Goal: Task Accomplishment & Management: Manage account settings

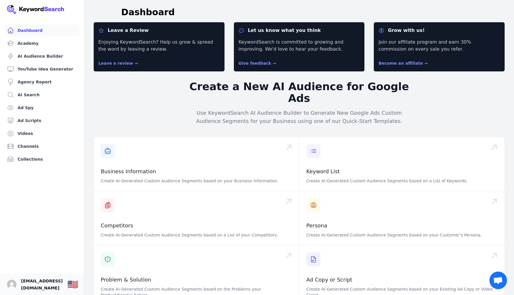
click at [31, 281] on span "[EMAIL_ADDRESS][DOMAIN_NAME]" at bounding box center [42, 284] width 42 height 14
click at [12, 281] on img "Open user button" at bounding box center [11, 284] width 9 height 9
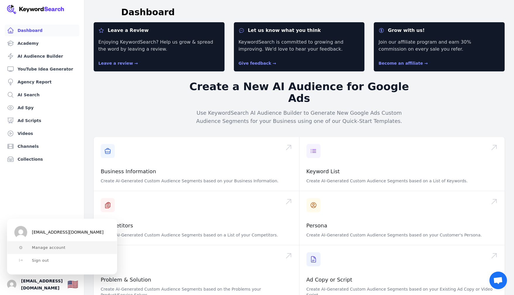
click at [32, 248] on span "Manage account" at bounding box center [49, 247] width 34 height 5
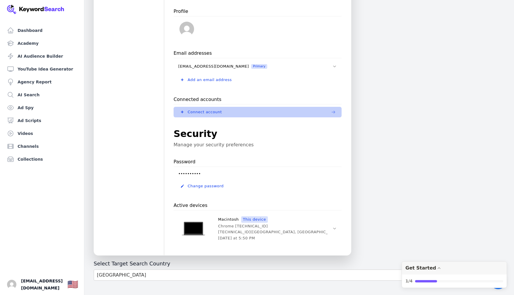
scroll to position [134, 0]
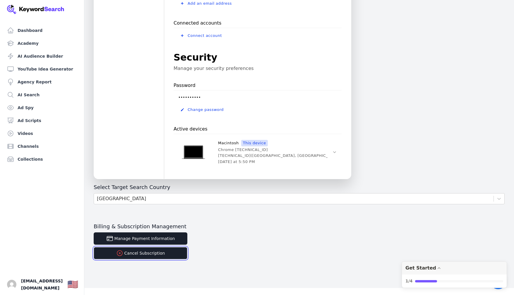
click at [161, 254] on button "Cancel Subscription" at bounding box center [141, 253] width 94 height 12
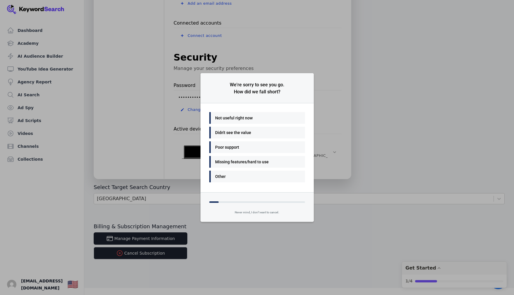
click at [254, 130] on div "Didn't see the value" at bounding box center [255, 132] width 81 height 7
click at [233, 161] on div "Other" at bounding box center [255, 161] width 81 height 7
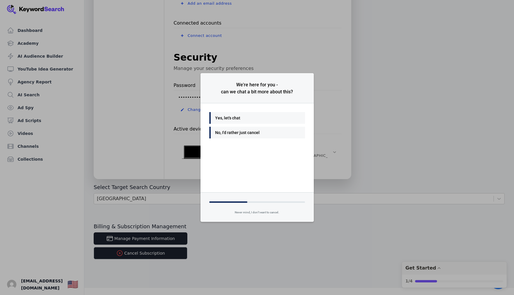
click at [243, 133] on div "No, I'd rather just cancel" at bounding box center [255, 132] width 81 height 7
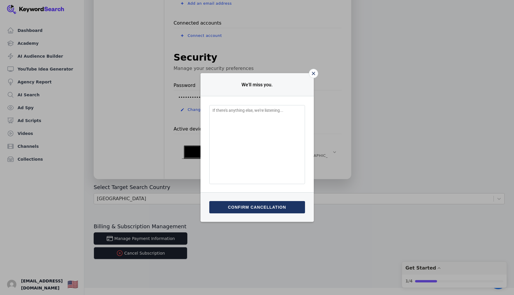
click at [243, 133] on textarea "Feedback Input" at bounding box center [257, 144] width 96 height 79
type textarea "M"
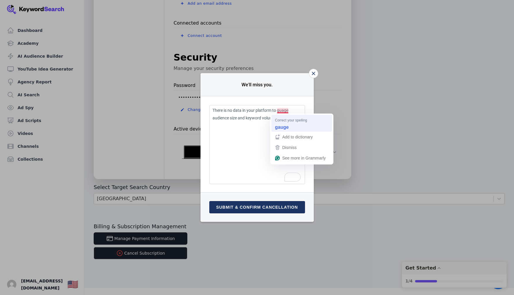
click at [282, 127] on strong "gauge" at bounding box center [282, 127] width 14 height 6
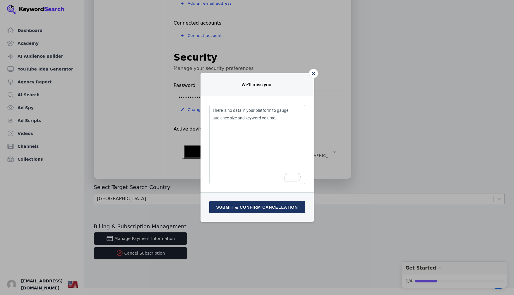
type textarea "There is no data in your platform to gauge audience size and keyword volume."
click at [255, 205] on button "Submit & confirm cancellation" at bounding box center [257, 207] width 96 height 12
